Goal: Task Accomplishment & Management: Manage account settings

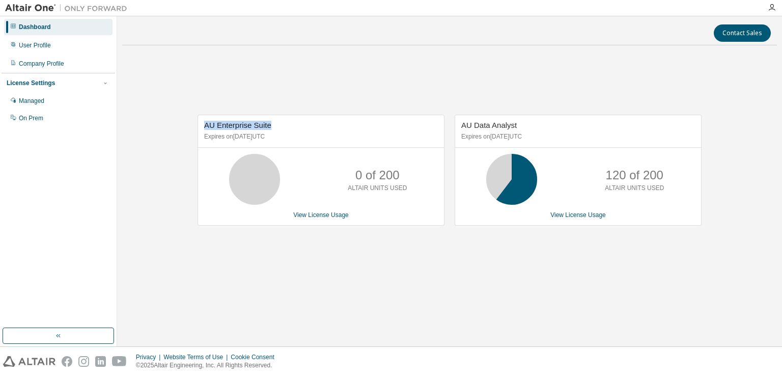
drag, startPoint x: 204, startPoint y: 124, endPoint x: 288, endPoint y: 127, distance: 84.0
click at [288, 127] on div "AU Enterprise Suite Expires on October 16, 2025 UTC" at bounding box center [321, 131] width 246 height 33
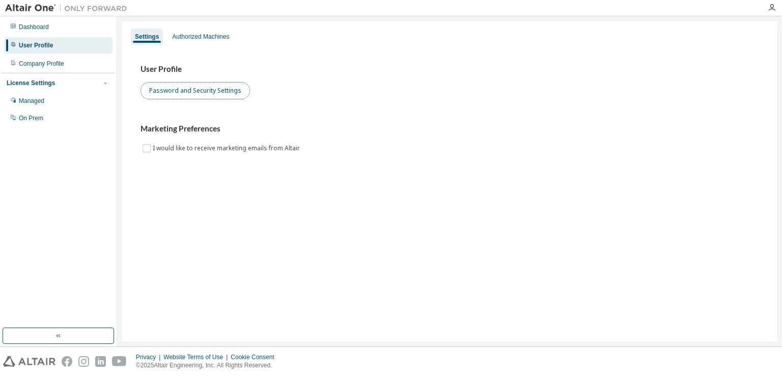
click at [175, 98] on button "Password and Security Settings" at bounding box center [194, 90] width 109 height 17
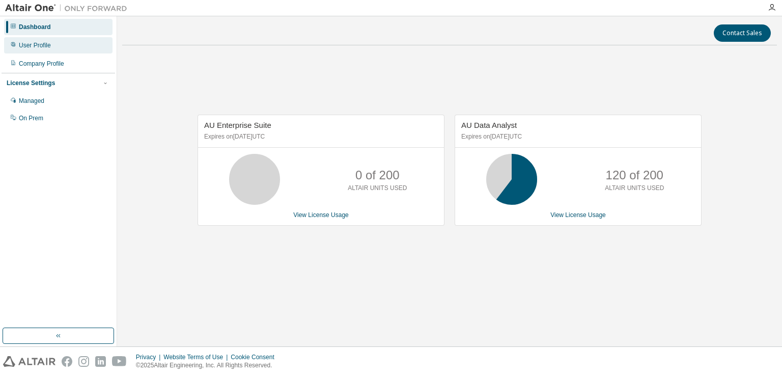
click at [47, 44] on div "User Profile" at bounding box center [35, 45] width 32 height 8
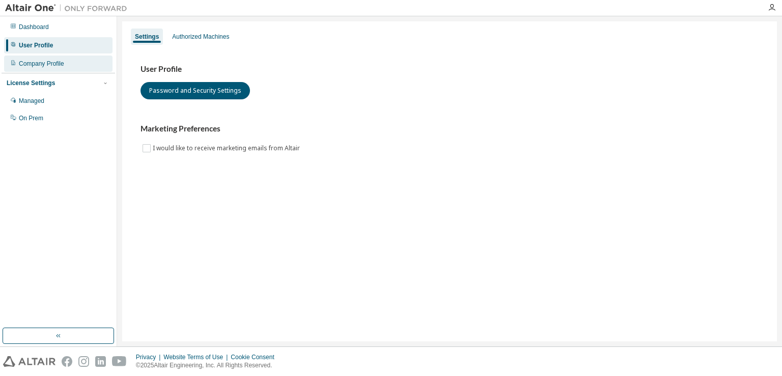
click at [44, 66] on div "Company Profile" at bounding box center [41, 64] width 45 height 8
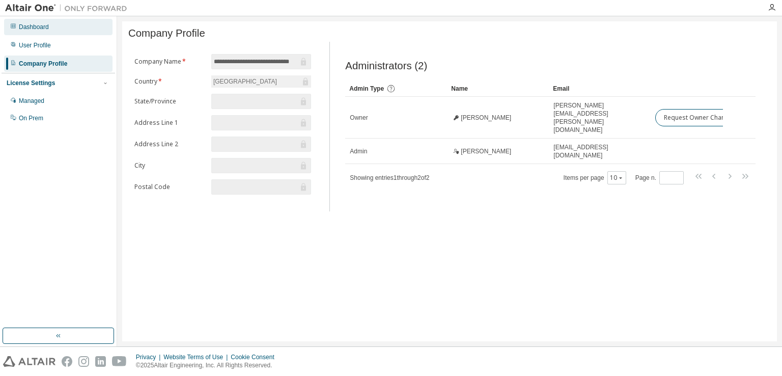
click at [35, 25] on div "Dashboard" at bounding box center [34, 27] width 30 height 8
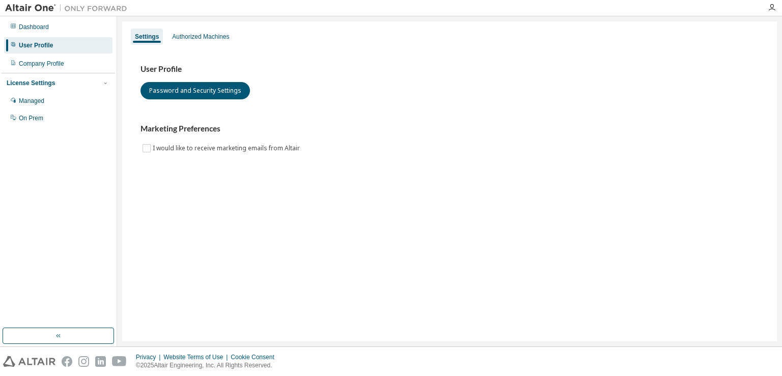
click at [29, 44] on div "User Profile" at bounding box center [36, 45] width 34 height 8
click at [209, 37] on div "Authorized Machines" at bounding box center [200, 37] width 57 height 8
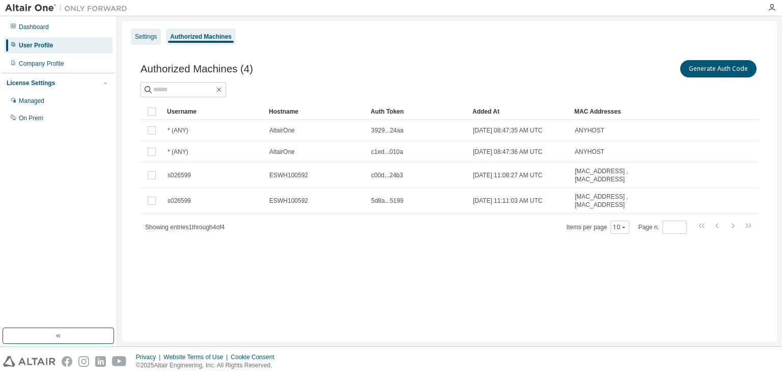
click at [150, 37] on div "Settings" at bounding box center [146, 37] width 22 height 8
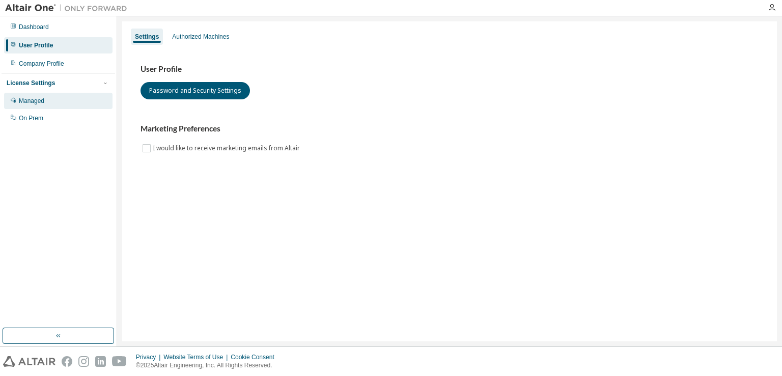
click at [77, 101] on div "Managed" at bounding box center [58, 101] width 108 height 16
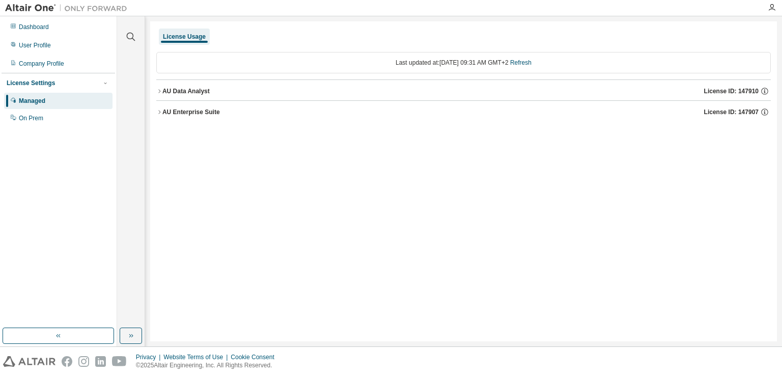
click at [159, 111] on icon "button" at bounding box center [159, 112] width 6 height 6
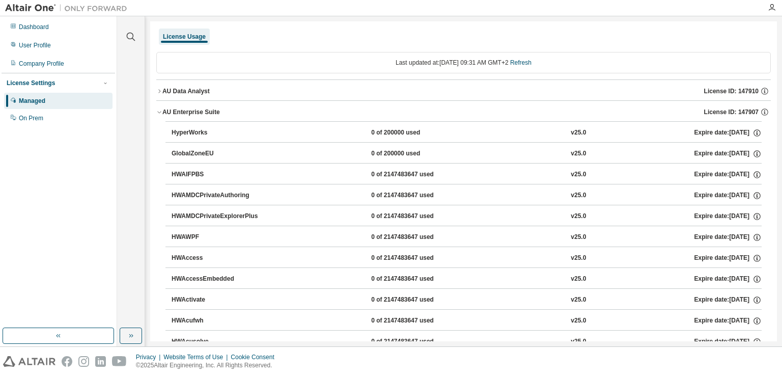
click at [159, 86] on button "AU Data Analyst License ID: 147910" at bounding box center [463, 91] width 614 height 22
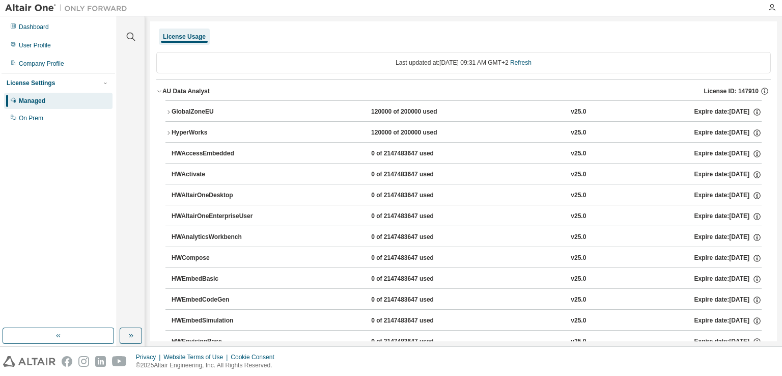
click at [159, 86] on button "AU Data Analyst License ID: 147910" at bounding box center [463, 91] width 614 height 22
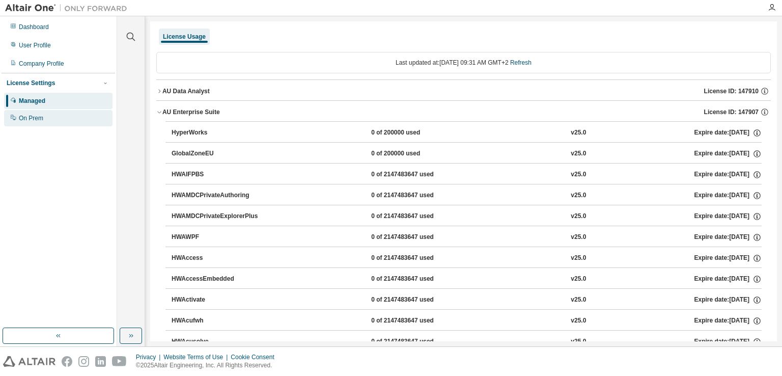
click at [24, 125] on div "On Prem" at bounding box center [58, 118] width 108 height 16
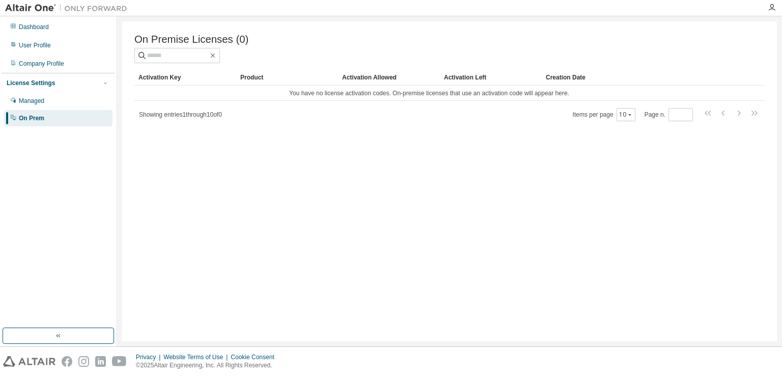
click at [48, 109] on div "Managed On Prem" at bounding box center [58, 110] width 113 height 34
click at [44, 102] on div "Managed" at bounding box center [31, 101] width 25 height 8
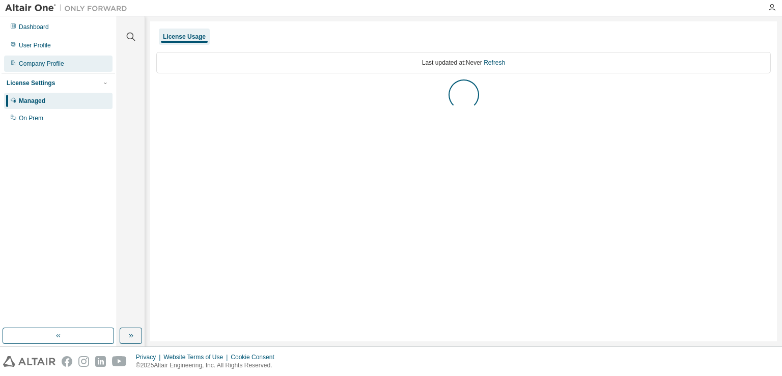
click at [40, 66] on div "Company Profile" at bounding box center [41, 64] width 45 height 8
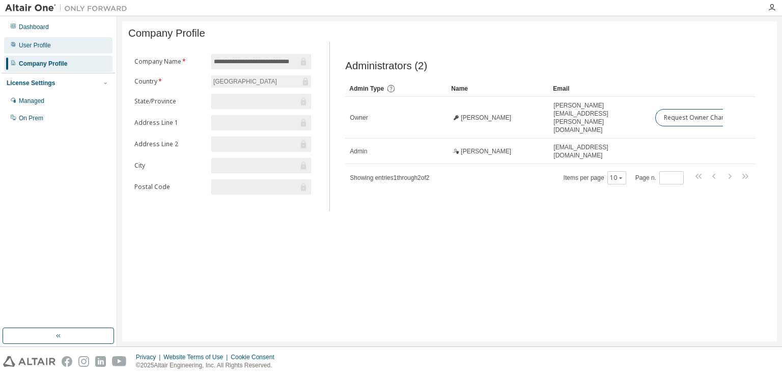
click at [39, 48] on div "User Profile" at bounding box center [35, 45] width 32 height 8
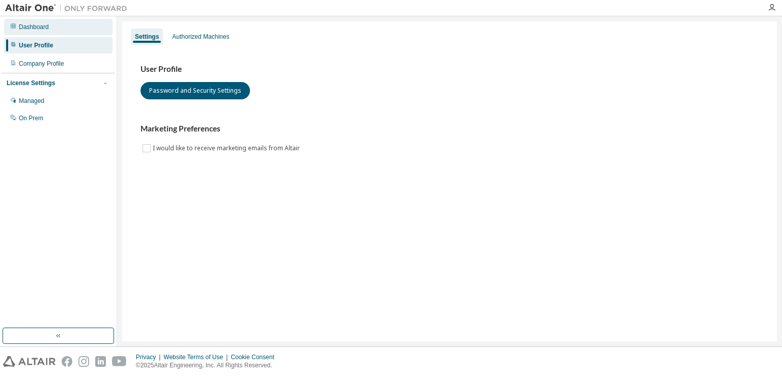
click at [45, 26] on div "Dashboard" at bounding box center [34, 27] width 30 height 8
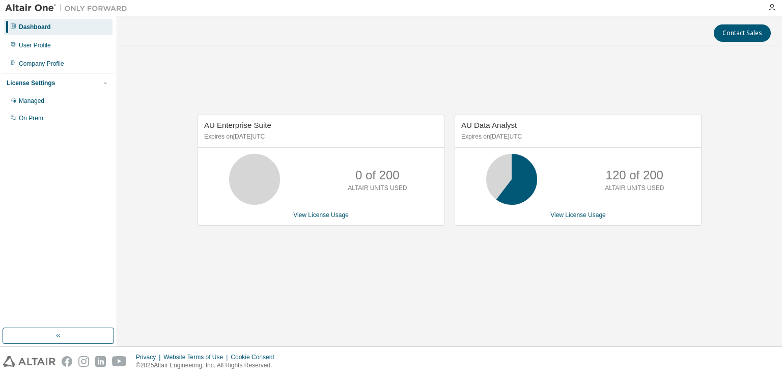
drag, startPoint x: 458, startPoint y: 135, endPoint x: 558, endPoint y: 144, distance: 100.1
click at [558, 144] on div "AU Data Analyst Expires on [DATE] UTC" at bounding box center [578, 131] width 246 height 33
click at [561, 215] on link "View License Usage" at bounding box center [577, 214] width 55 height 7
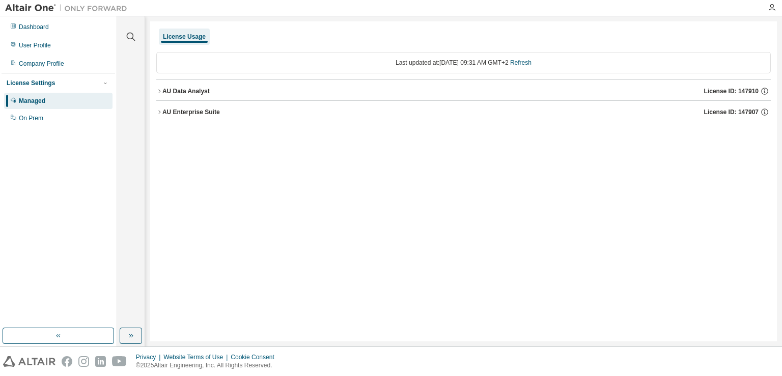
click at [166, 108] on div "AU Enterprise Suite" at bounding box center [191, 112] width 58 height 8
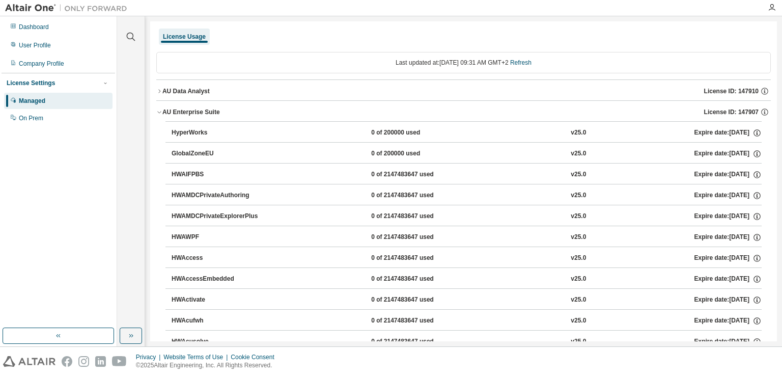
click at [160, 80] on button "AU Data Analyst License ID: 147910" at bounding box center [463, 91] width 614 height 22
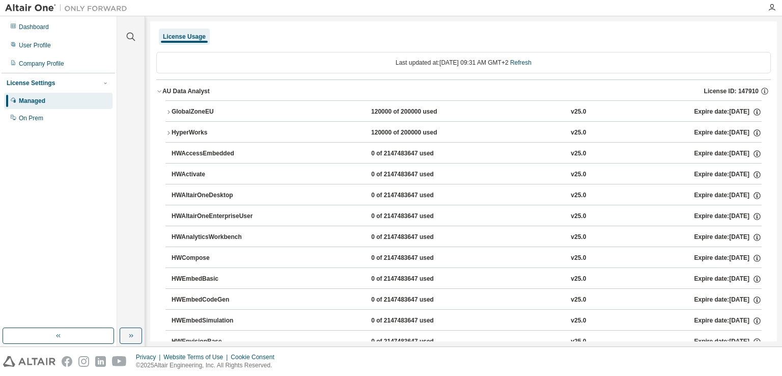
click at [169, 132] on icon "button" at bounding box center [168, 133] width 2 height 4
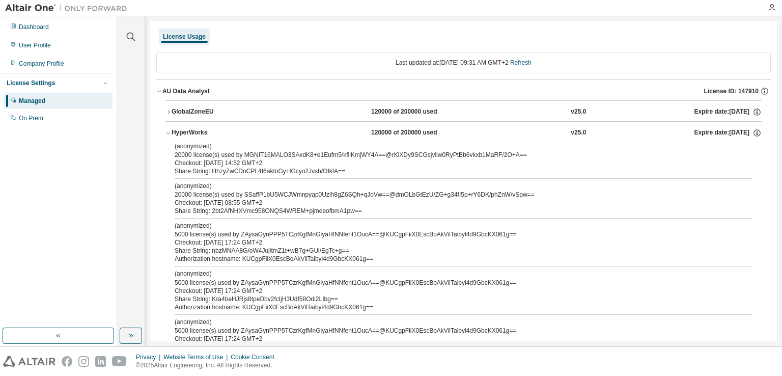
click at [169, 132] on icon "button" at bounding box center [168, 133] width 4 height 2
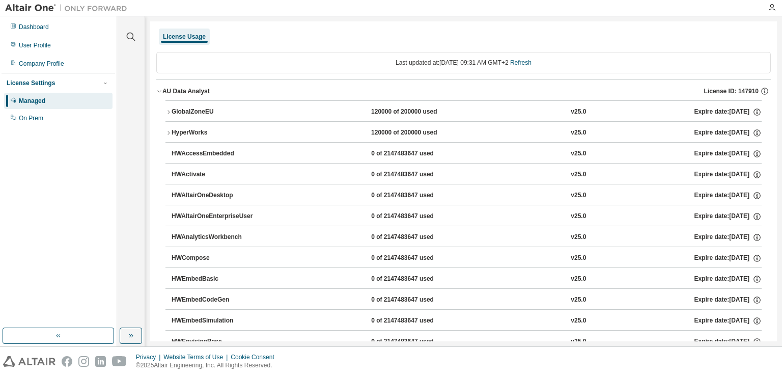
click at [163, 92] on div "AU Data Analyst" at bounding box center [185, 91] width 47 height 8
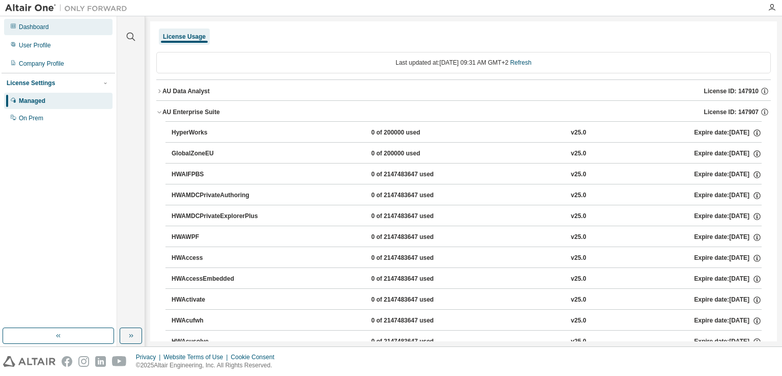
click at [44, 25] on div "Dashboard" at bounding box center [34, 27] width 30 height 8
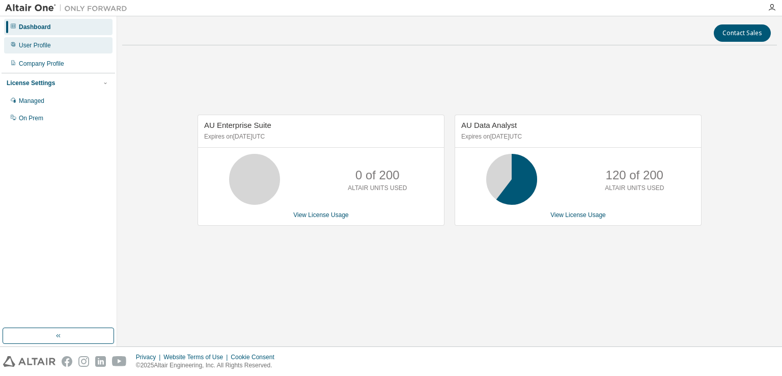
click at [49, 46] on div "User Profile" at bounding box center [35, 45] width 32 height 8
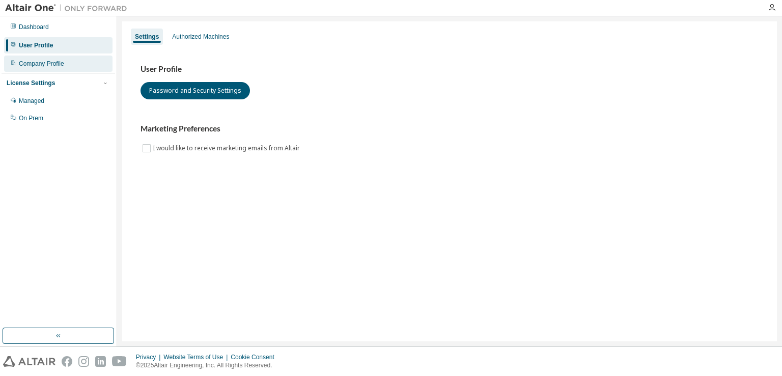
click at [47, 66] on div "Company Profile" at bounding box center [41, 64] width 45 height 8
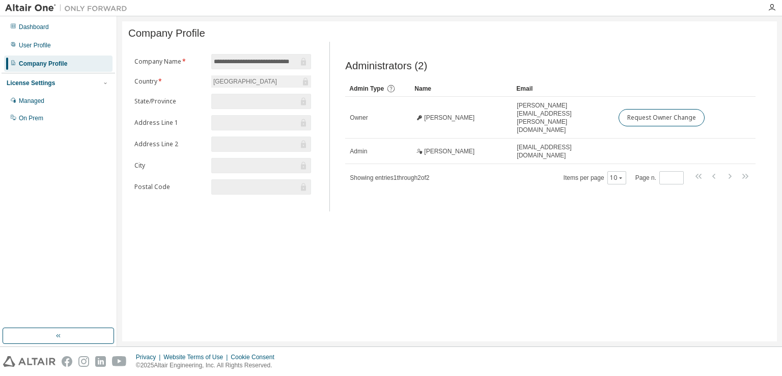
drag, startPoint x: 447, startPoint y: 89, endPoint x: 411, endPoint y: 88, distance: 36.7
click at [55, 46] on div "User Profile" at bounding box center [58, 45] width 108 height 16
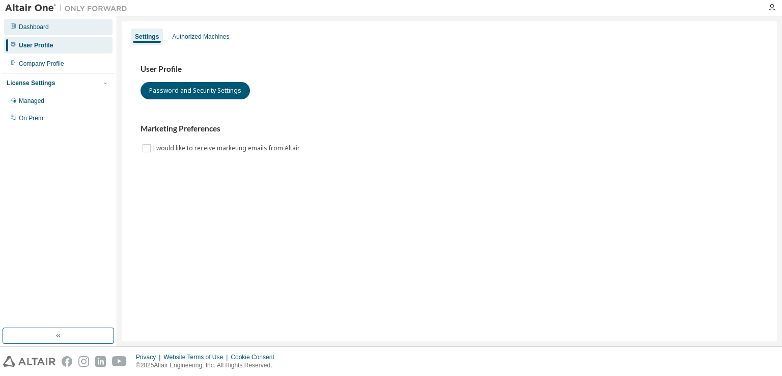
click at [51, 32] on div "Dashboard" at bounding box center [58, 27] width 108 height 16
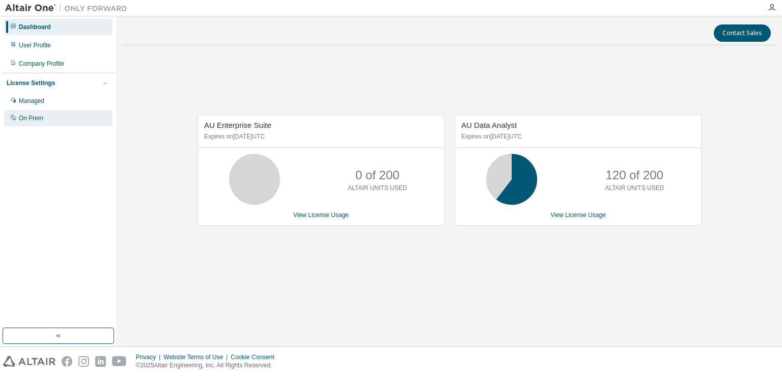
click at [53, 113] on div "On Prem" at bounding box center [58, 118] width 108 height 16
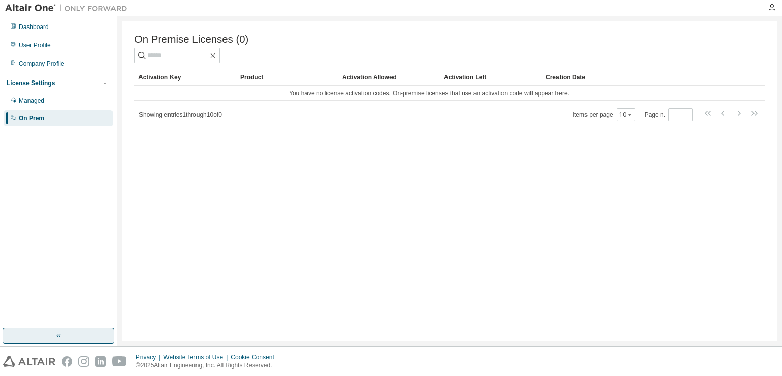
click at [67, 334] on button "button" at bounding box center [58, 335] width 111 height 16
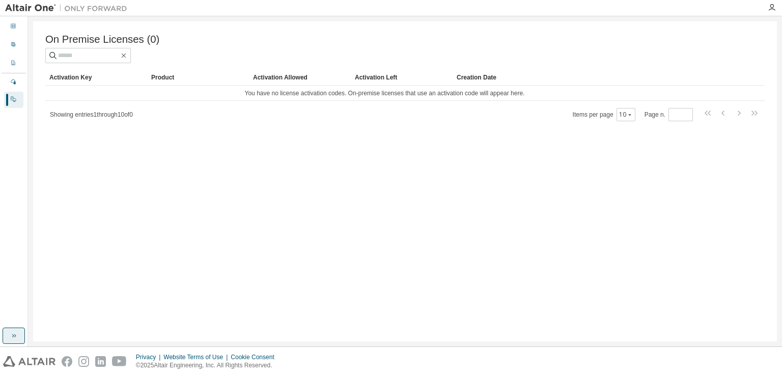
click at [8, 338] on button "button" at bounding box center [14, 335] width 22 height 16
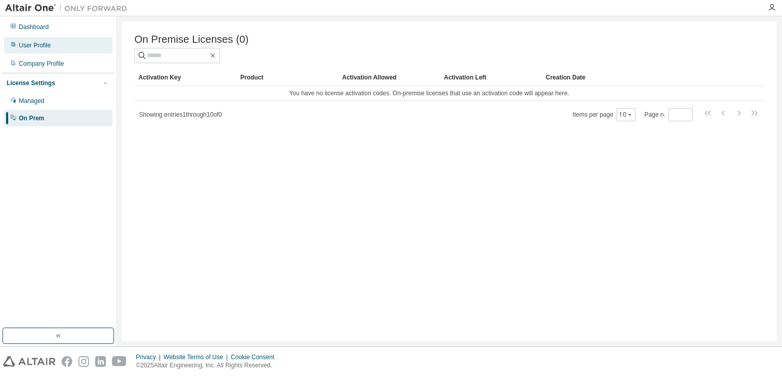
click at [45, 38] on div "User Profile" at bounding box center [58, 45] width 108 height 16
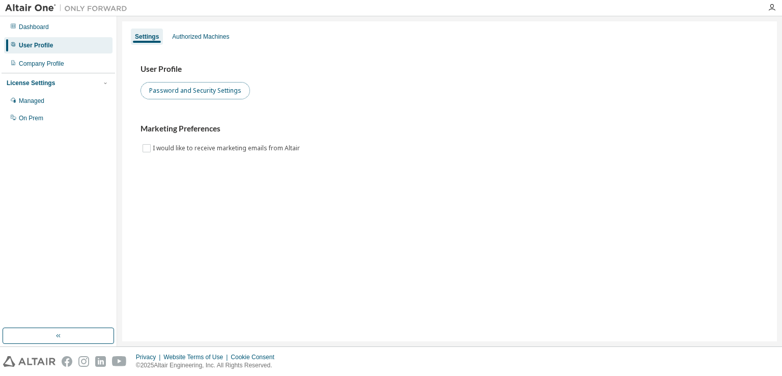
click at [243, 84] on button "Password and Security Settings" at bounding box center [194, 90] width 109 height 17
